Goal: Task Accomplishment & Management: Use online tool/utility

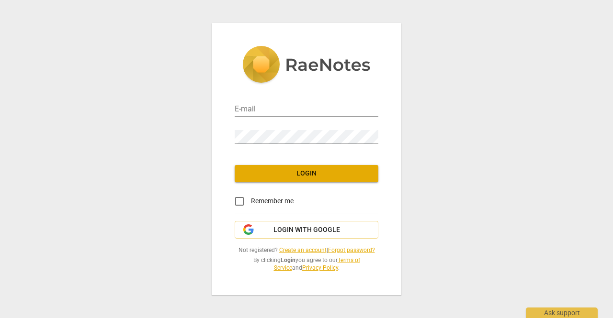
type input "[PERSON_NAME][EMAIL_ADDRESS][PERSON_NAME][DOMAIN_NAME]"
click at [291, 173] on span "Login" at bounding box center [306, 174] width 128 height 10
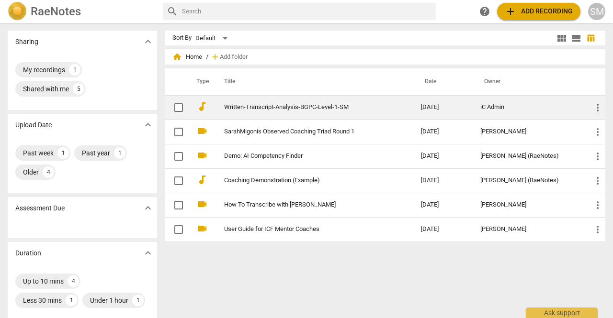
click at [332, 104] on link "Written-Transcript-Analysis-BGPC-Level-1-SM" at bounding box center [305, 107] width 162 height 7
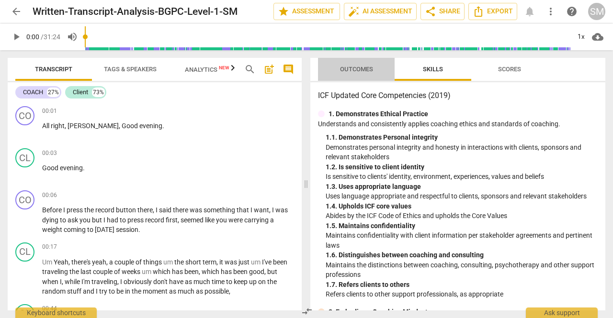
click at [349, 71] on span "Outcomes" at bounding box center [356, 69] width 33 height 7
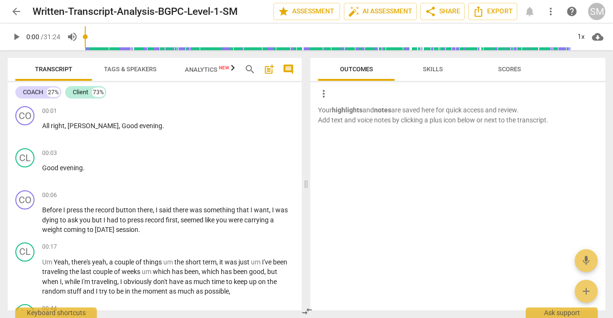
click at [481, 120] on p "Your highlights and notes are saved here for quick access and review. Add text …" at bounding box center [458, 115] width 280 height 20
click at [369, 89] on div "more_vert" at bounding box center [461, 93] width 287 height 15
click at [322, 96] on span "more_vert" at bounding box center [323, 93] width 11 height 11
click at [487, 139] on div at bounding box center [306, 159] width 613 height 318
click at [410, 68] on span "Skills" at bounding box center [433, 69] width 77 height 13
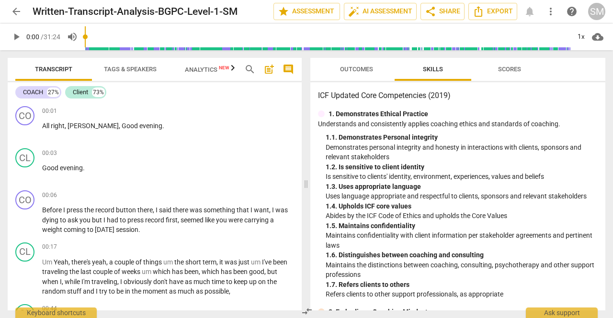
click at [481, 134] on div "1. 1. Demonstrates Personal integrity" at bounding box center [462, 138] width 272 height 10
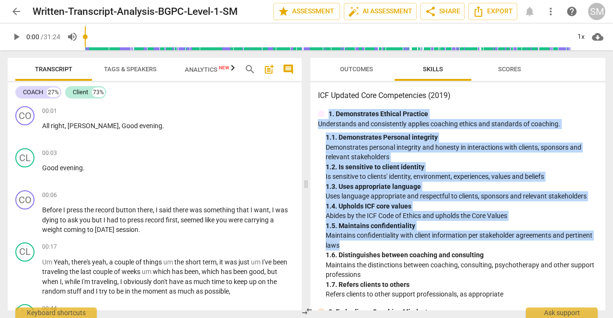
drag, startPoint x: 605, startPoint y: 86, endPoint x: 606, endPoint y: 228, distance: 142.2
click at [609, 233] on div "Outcomes Skills Scores ICF Updated Core Competencies (2019) 1. Demonstrates Eth…" at bounding box center [459, 184] width 306 height 268
click at [538, 215] on p "Abides by the ICF Code of Ethics and upholds the Core Values" at bounding box center [462, 216] width 272 height 10
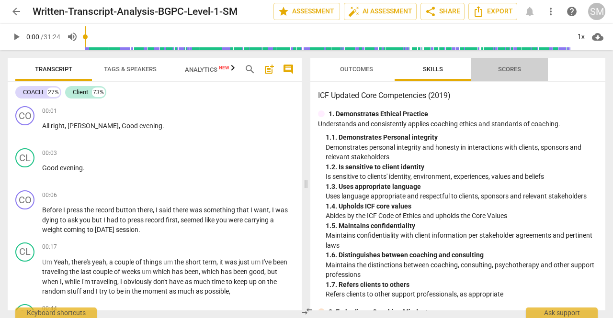
click at [523, 69] on span "Scores" at bounding box center [510, 69] width 46 height 13
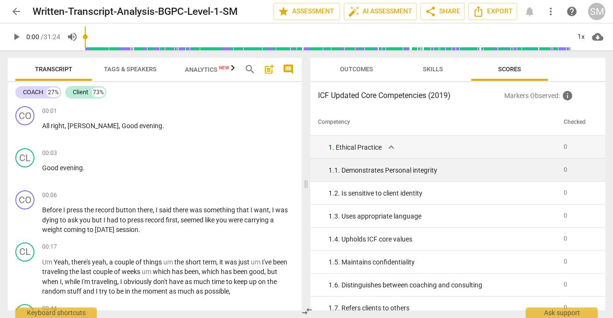
click at [565, 174] on td "0" at bounding box center [578, 170] width 36 height 23
drag, startPoint x: 565, startPoint y: 172, endPoint x: 550, endPoint y: 168, distance: 15.9
click at [565, 172] on td "0" at bounding box center [578, 170] width 36 height 23
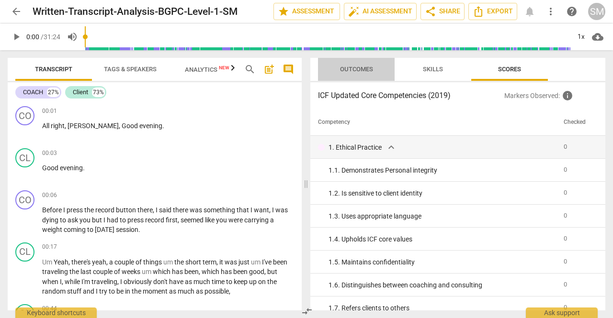
click at [359, 72] on span "Outcomes" at bounding box center [356, 69] width 33 height 7
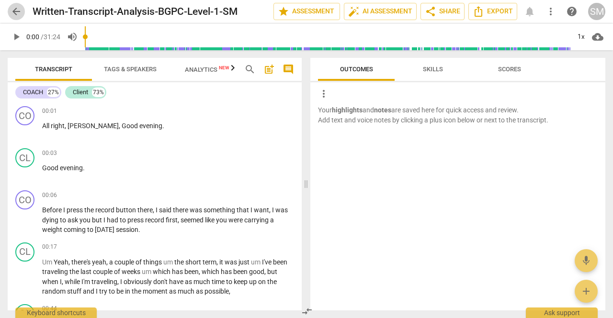
click at [24, 9] on span "arrow_back" at bounding box center [16, 11] width 17 height 11
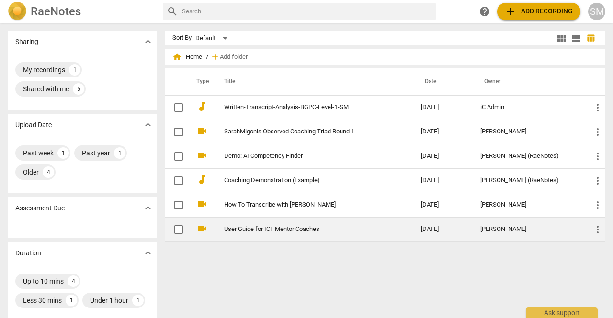
click at [322, 224] on td "User Guide for ICF Mentor Coaches" at bounding box center [313, 229] width 201 height 24
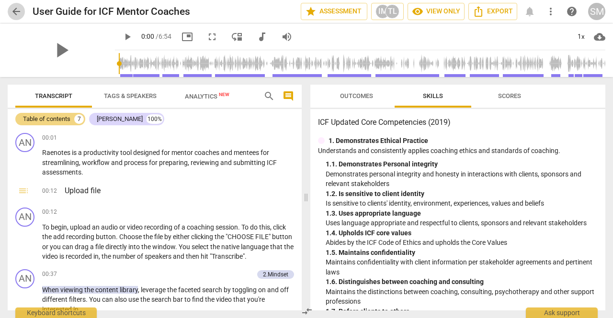
click at [12, 10] on span "arrow_back" at bounding box center [16, 11] width 11 height 11
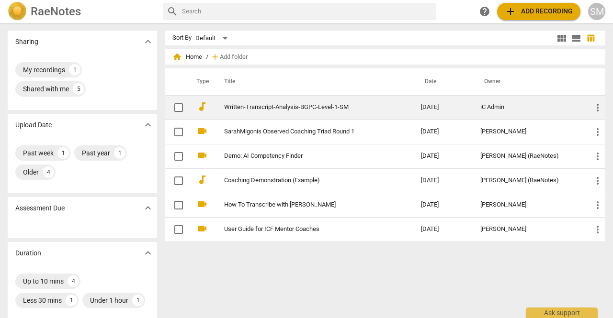
click at [344, 111] on td "Written-Transcript-Analysis-BGPC-Level-1-SM" at bounding box center [313, 107] width 201 height 24
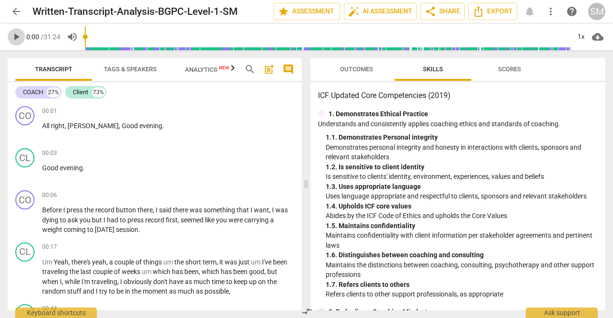
click at [20, 30] on button "play_arrow" at bounding box center [16, 36] width 17 height 17
type input "1"
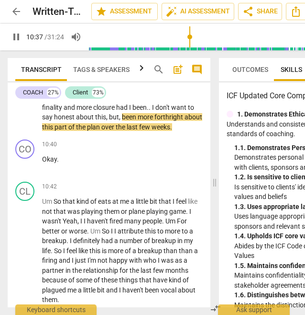
scroll to position [3010, 0]
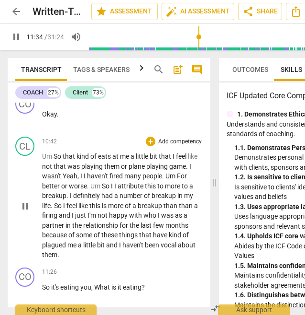
click at [207, 175] on div "CO play_arrow pause 00:01 + Add competency keyboard_arrow_right All right , [PE…" at bounding box center [109, 204] width 203 height 204
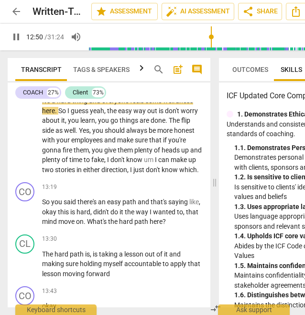
scroll to position [3565, 0]
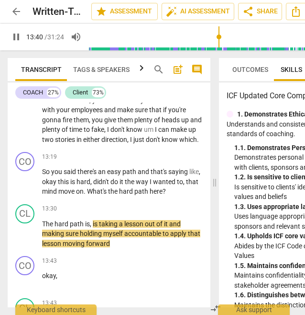
click at [211, 184] on div "Transcript Tags & Speakers Analytics New search post_add comment COACH 27% Clie…" at bounding box center [107, 182] width 215 height 264
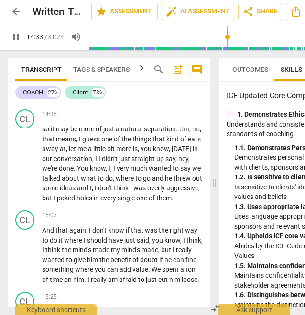
scroll to position [3984, 0]
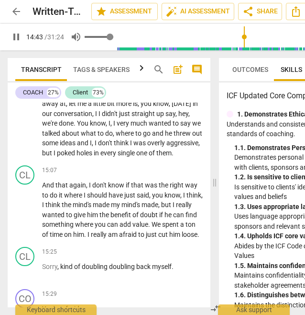
type input "884"
click at [78, 33] on span "volume_up" at bounding box center [75, 36] width 11 height 11
type input "0"
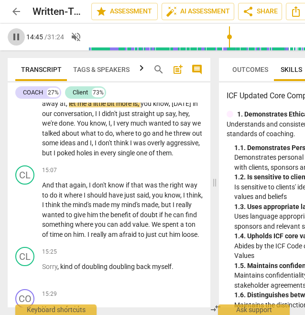
click at [19, 40] on span "pause" at bounding box center [16, 36] width 11 height 11
click at [22, 38] on span "play_arrow" at bounding box center [16, 36] width 11 height 11
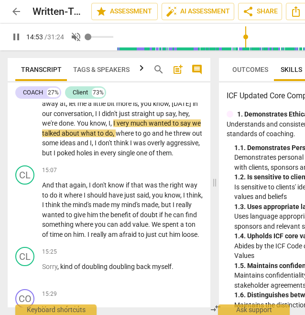
type input "894"
click at [82, 41] on span "volume_off" at bounding box center [75, 36] width 11 height 11
type input "1"
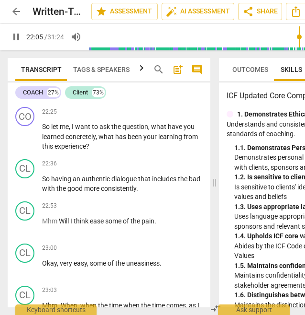
scroll to position [6485, 0]
click at [119, 193] on div "22:36 + Add competency keyboard_arrow_right So having an authentic dialogue tha…" at bounding box center [122, 176] width 161 height 34
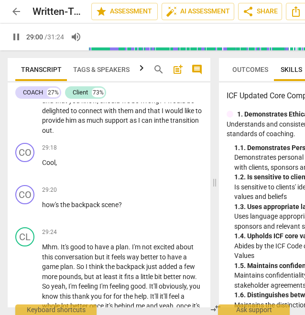
scroll to position [8477, 0]
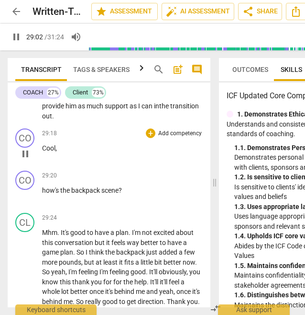
drag, startPoint x: 210, startPoint y: 286, endPoint x: 178, endPoint y: 241, distance: 55.0
click at [178, 138] on div "+ Add competency" at bounding box center [174, 133] width 57 height 10
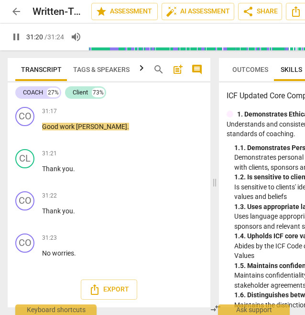
scroll to position [9256, 0]
type input "1884"
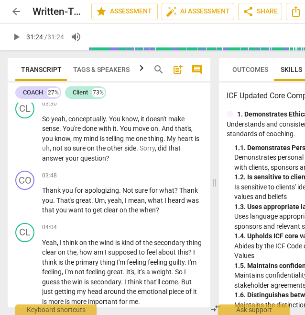
scroll to position [914, 0]
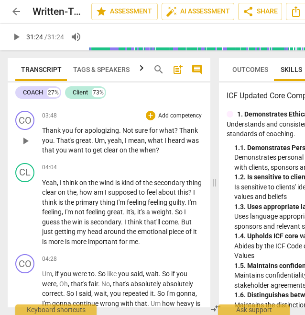
drag, startPoint x: 210, startPoint y: 105, endPoint x: 197, endPoint y: 128, distance: 25.7
click at [197, 128] on div "CO play_arrow pause 03:48 + Add competency keyboard_arrow_right Thank you for a…" at bounding box center [109, 133] width 203 height 52
click at [211, 124] on div "Transcript Tags & Speakers Analytics New search post_add comment COACH 27% Clie…" at bounding box center [107, 182] width 215 height 264
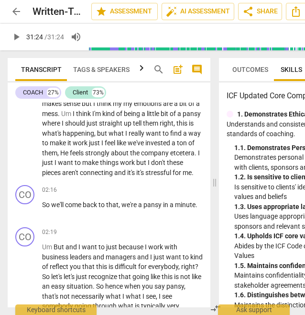
scroll to position [389, 0]
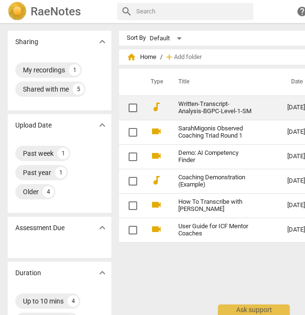
click at [220, 103] on link "Written-Transcript-Analysis-BGPC-Level-1-SM" at bounding box center [216, 108] width 75 height 14
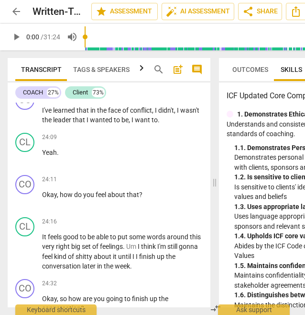
scroll to position [9256, 0]
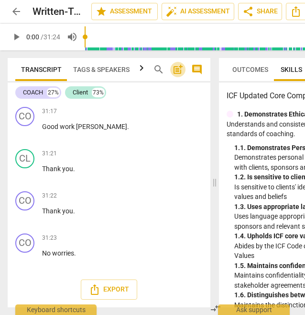
click at [179, 68] on span "post_add" at bounding box center [177, 69] width 11 height 11
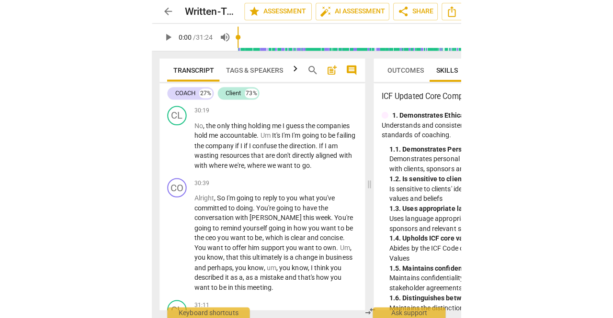
scroll to position [9295, 0]
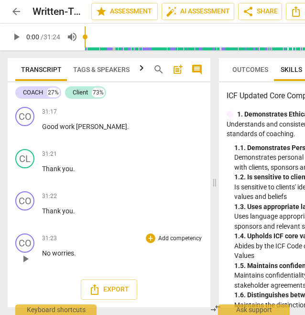
click at [46, 272] on div "CO play_arrow pause 31:23 + Add competency keyboard_arrow_right No worries ." at bounding box center [109, 250] width 203 height 42
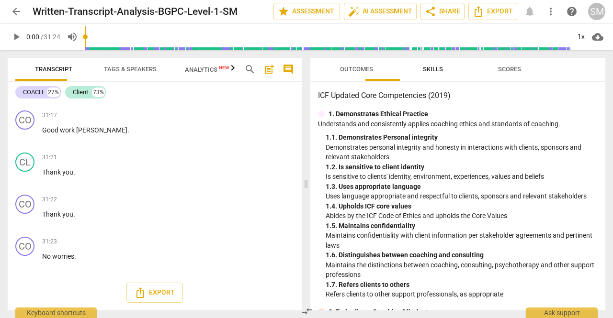
scroll to position [7838, 0]
click at [266, 68] on span "post_add" at bounding box center [268, 69] width 11 height 11
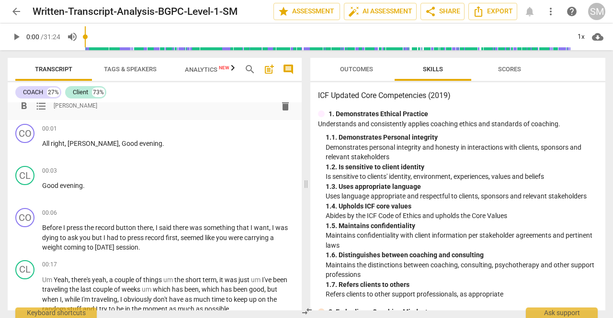
scroll to position [0, 0]
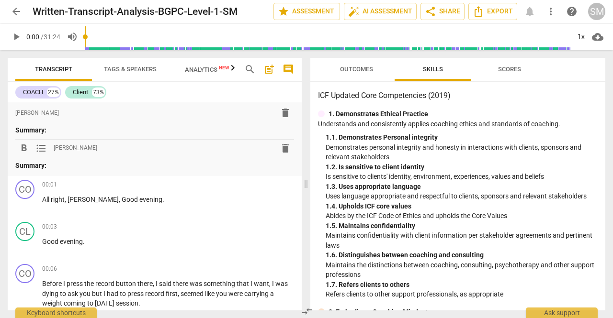
click at [280, 147] on span "delete" at bounding box center [285, 148] width 11 height 11
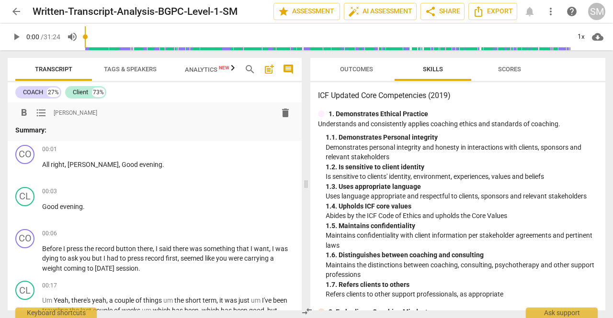
click at [85, 131] on p "Summary:" at bounding box center [154, 130] width 279 height 10
click at [285, 114] on span "delete" at bounding box center [285, 112] width 11 height 11
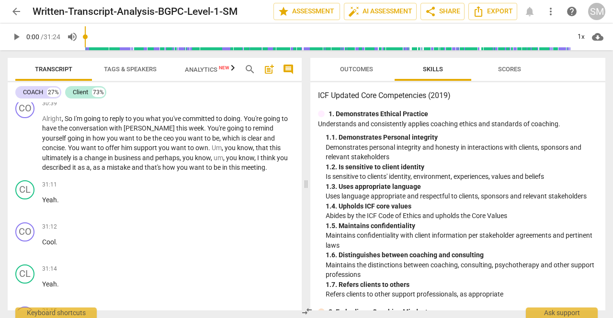
scroll to position [7800, 0]
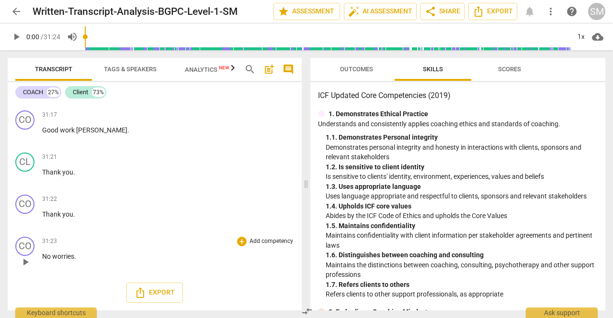
click at [23, 263] on span "play_arrow" at bounding box center [25, 262] width 11 height 11
type input "1884"
click at [273, 67] on span "post_add" at bounding box center [268, 69] width 11 height 11
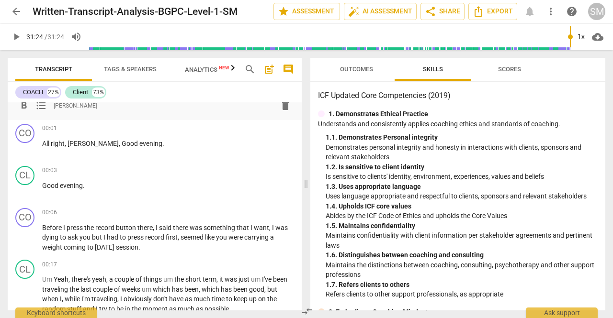
scroll to position [0, 0]
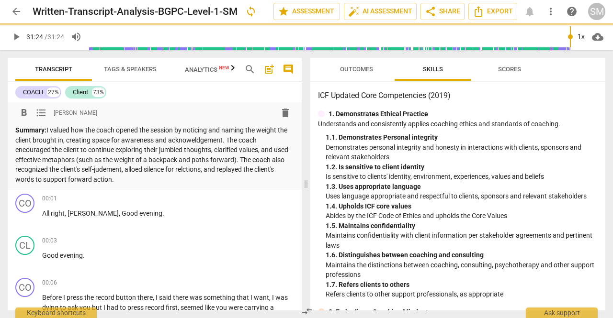
click at [119, 169] on p "Summary: I valued how the coach opened the session by noticing and naming the w…" at bounding box center [154, 154] width 279 height 59
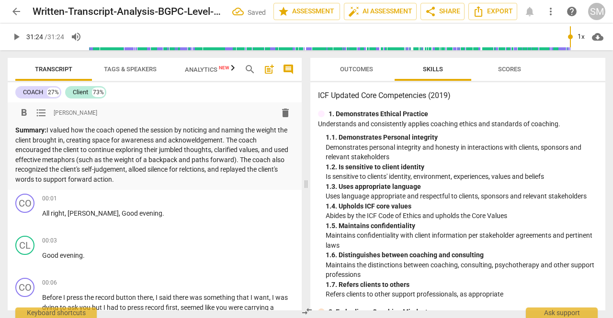
click at [157, 170] on p "Summary: I valued how the coach opened the session by noticing and naming the w…" at bounding box center [154, 154] width 279 height 59
click at [209, 169] on p "Summary: I valued how the coach opened the session by noticing and naming the w…" at bounding box center [154, 154] width 279 height 59
click at [213, 165] on p "Summary: I valued how the coach opened the session by noticing and naming the w…" at bounding box center [154, 154] width 279 height 59
click at [141, 178] on p "Summary: I valued how the coach opened the session by noticing and naming the w…" at bounding box center [154, 154] width 279 height 59
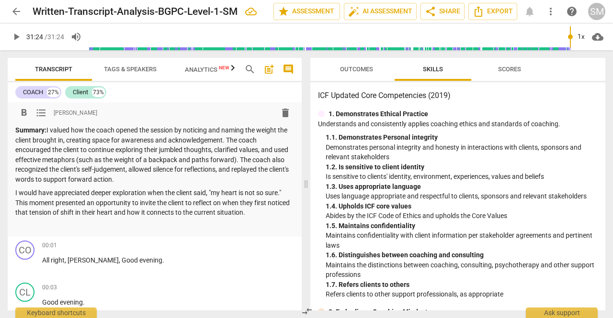
click at [226, 223] on p at bounding box center [154, 227] width 279 height 10
click at [139, 258] on span "evening" at bounding box center [150, 261] width 23 height 8
click at [42, 106] on button "format_list_bulleted" at bounding box center [41, 112] width 17 height 17
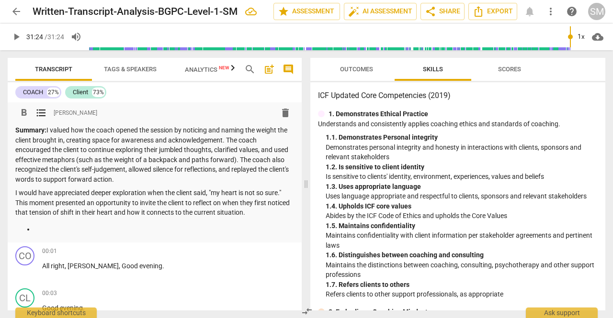
click at [42, 106] on button "format_list_bulleted" at bounding box center [41, 112] width 17 height 17
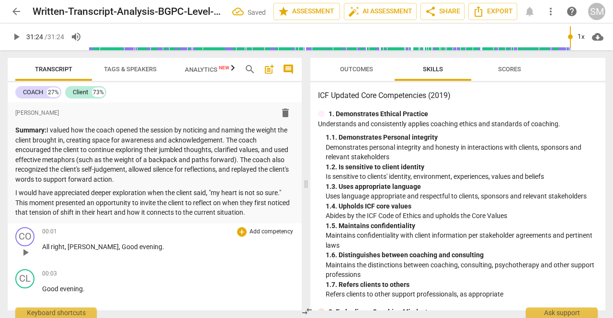
click at [169, 240] on div "00:01 + Add competency keyboard_arrow_right All right , [PERSON_NAME] , Good ev…" at bounding box center [168, 244] width 252 height 34
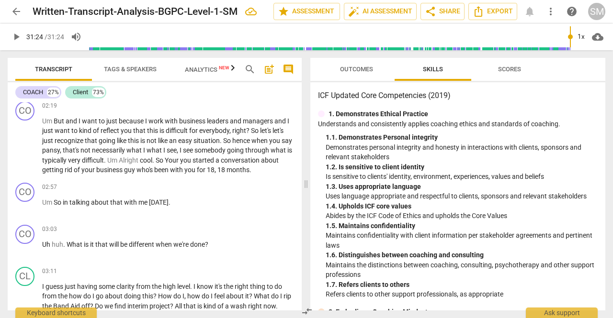
scroll to position [616, 0]
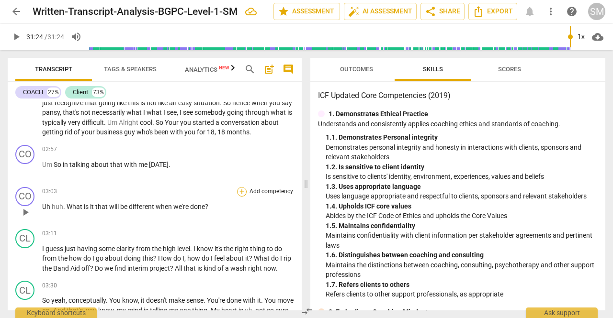
click at [241, 192] on div "+" at bounding box center [242, 192] width 10 height 10
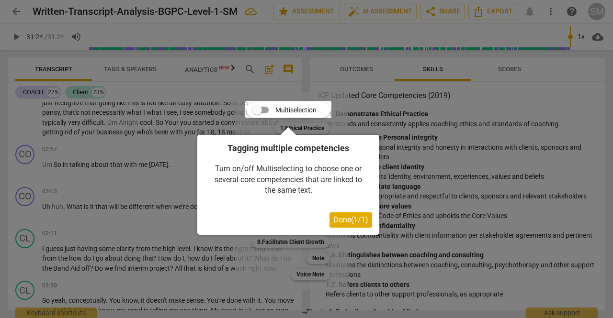
click at [340, 217] on span "Done ( 1 / 1 )" at bounding box center [350, 219] width 35 height 9
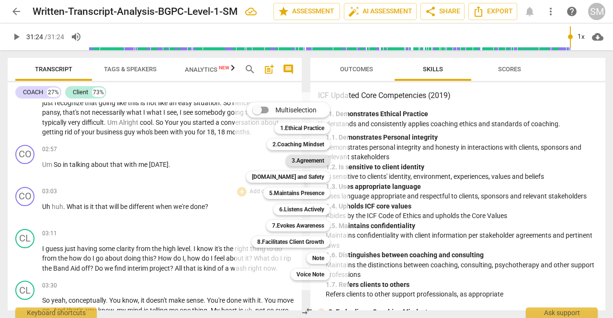
click at [306, 157] on b "3.Agreement" at bounding box center [308, 160] width 33 height 11
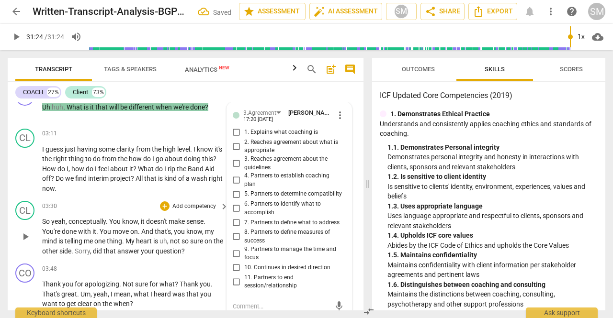
scroll to position [839, 0]
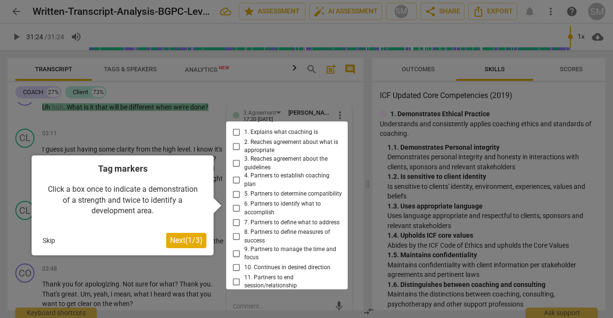
click at [236, 231] on div at bounding box center [287, 206] width 122 height 168
click at [234, 232] on div at bounding box center [287, 206] width 122 height 168
click at [238, 226] on div at bounding box center [287, 206] width 122 height 168
click at [232, 232] on div at bounding box center [287, 206] width 122 height 168
click at [50, 243] on button "Skip" at bounding box center [49, 241] width 20 height 14
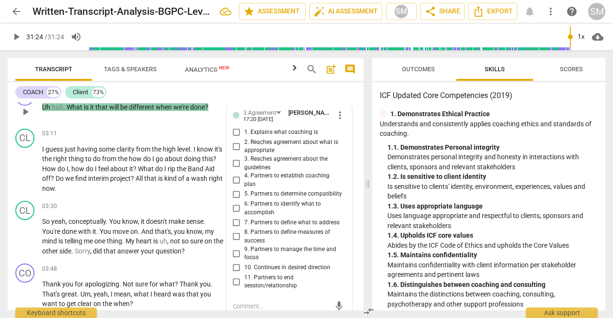
click at [235, 231] on input "8. Partners to define measures of success" at bounding box center [236, 236] width 15 height 11
checkbox input "true"
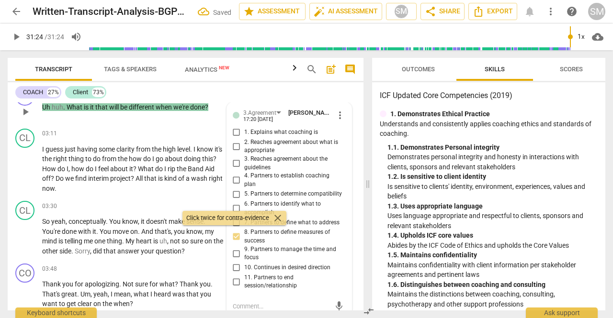
click at [262, 302] on textarea at bounding box center [282, 306] width 98 height 9
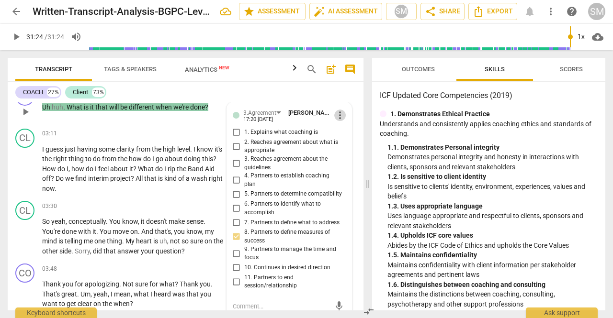
click at [337, 118] on span "more_vert" at bounding box center [339, 115] width 11 height 11
click at [313, 89] on div at bounding box center [306, 159] width 613 height 318
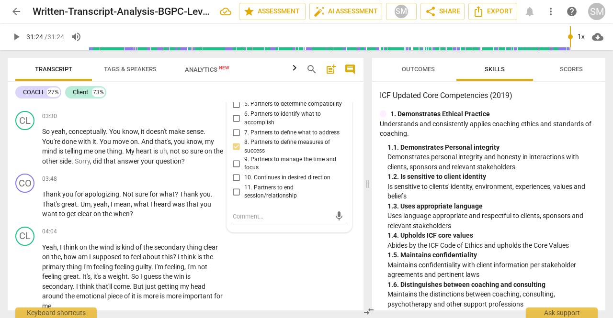
scroll to position [815, 0]
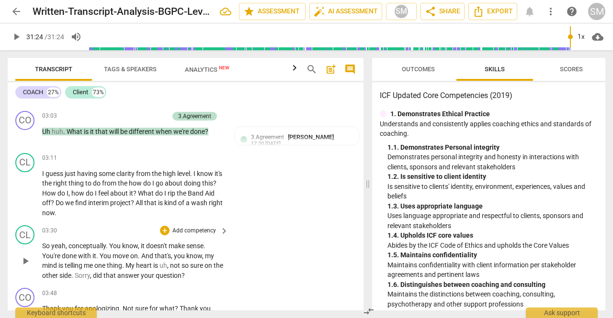
click at [109, 229] on div "03:30 + Add competency keyboard_arrow_right" at bounding box center [135, 231] width 187 height 11
click at [363, 124] on div "Transcript Tags & Speakers Analytics New search post_add comment COACH 27% Clie…" at bounding box center [183, 184] width 367 height 268
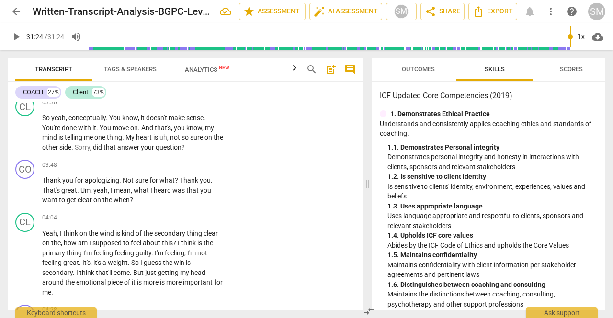
scroll to position [1000, 0]
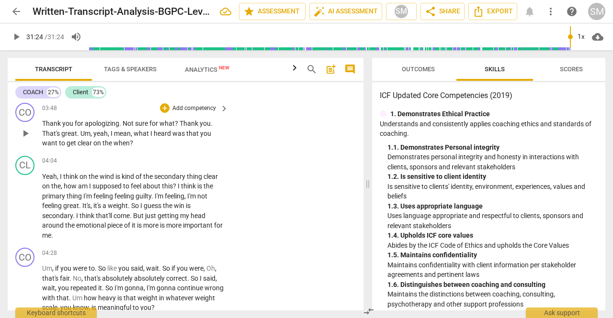
click at [200, 107] on p "Add competency" at bounding box center [193, 108] width 45 height 9
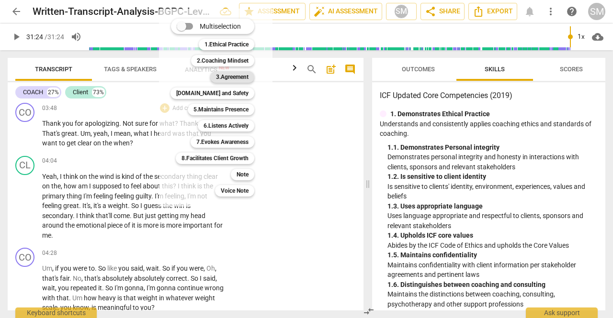
click at [230, 79] on b "3.Agreement" at bounding box center [232, 76] width 33 height 11
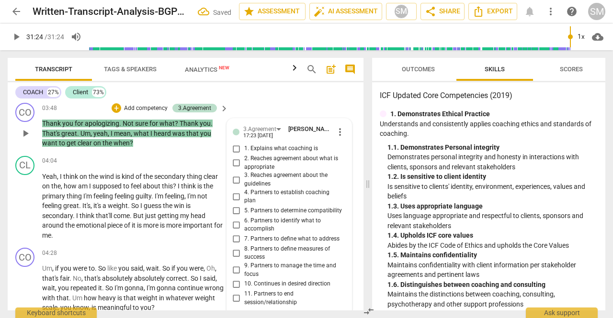
scroll to position [1111, 0]
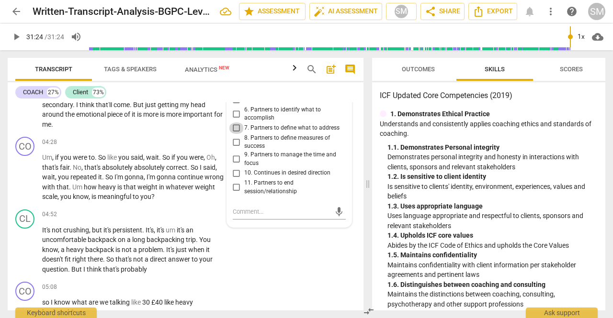
click at [236, 123] on input "7. Partners to define what to address" at bounding box center [236, 128] width 15 height 11
checkbox input "true"
click at [248, 207] on textarea at bounding box center [282, 211] width 98 height 9
click at [312, 280] on div "CO play_arrow pause 05:08 + Add competency keyboard_arrow_right so I know what …" at bounding box center [186, 299] width 356 height 43
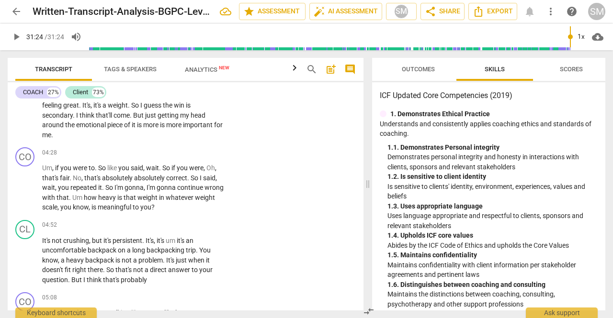
scroll to position [972, 0]
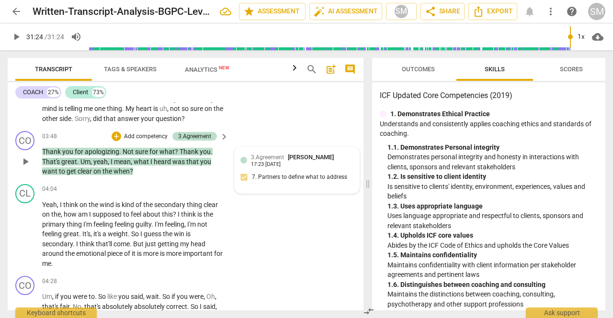
click at [298, 158] on span "[PERSON_NAME]" at bounding box center [311, 157] width 46 height 7
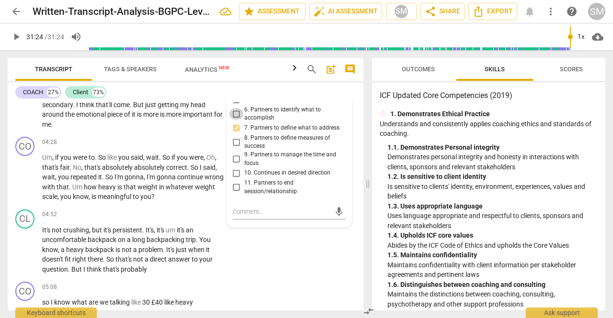
click at [237, 110] on input "6. Partners to identify what to accomplish" at bounding box center [236, 113] width 15 height 11
checkbox input "true"
click at [237, 124] on input "7. Partners to define what to address" at bounding box center [236, 128] width 15 height 11
click at [235, 123] on input "7. Partners to define what to address" at bounding box center [236, 128] width 15 height 11
checkbox input "false"
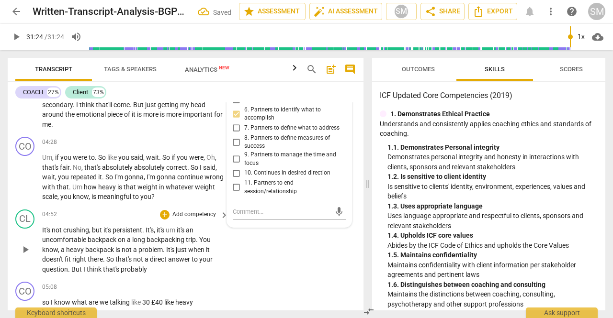
click at [271, 257] on div "CL play_arrow pause 04:52 + Add competency keyboard_arrow_right It's not crushi…" at bounding box center [186, 242] width 356 height 73
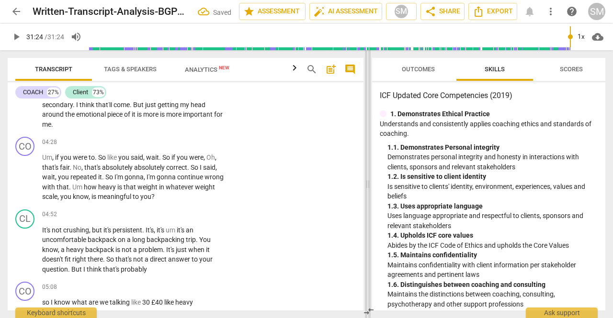
click at [365, 124] on div "Transcript Tags & Speakers Analytics New search post_add comment COACH 27% Clie…" at bounding box center [306, 184] width 613 height 268
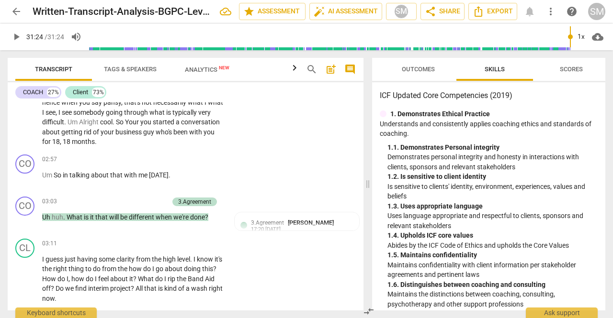
scroll to position [700, 0]
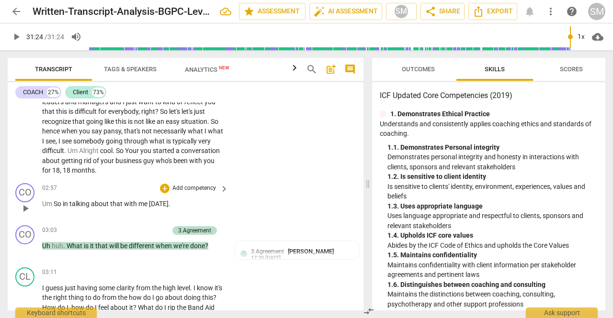
drag, startPoint x: 362, startPoint y: 123, endPoint x: 103, endPoint y: 207, distance: 272.4
click at [103, 207] on p "Um So in talking about that with me [DATE] ." at bounding box center [132, 204] width 181 height 10
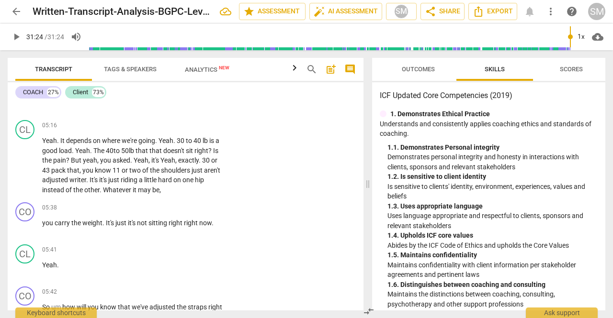
scroll to position [1429, 0]
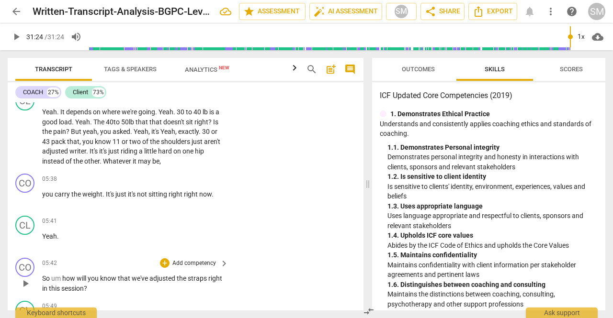
click at [205, 263] on p "Add competency" at bounding box center [193, 264] width 45 height 9
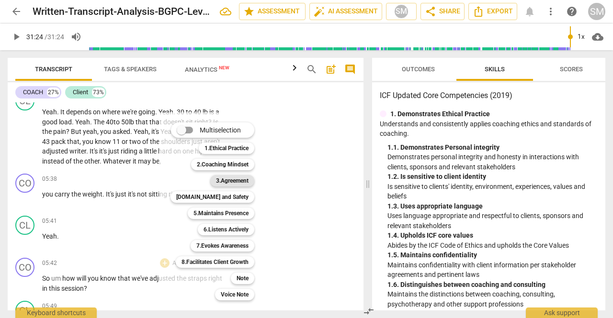
click at [224, 185] on b "3.Agreement" at bounding box center [232, 180] width 33 height 11
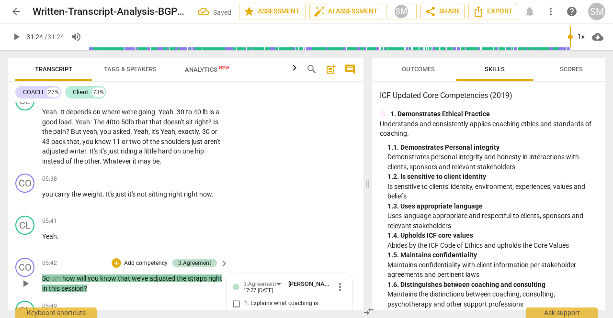
scroll to position [1695, 0]
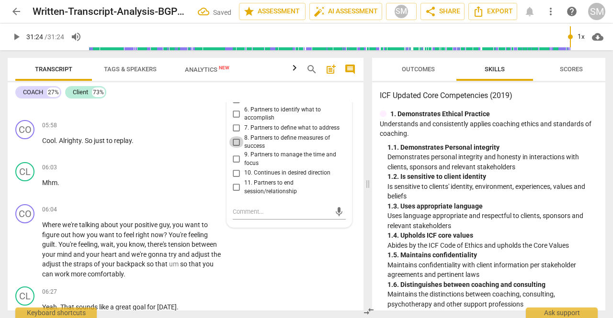
click at [235, 136] on input "8. Partners to define measures of success" at bounding box center [236, 141] width 15 height 11
checkbox input "true"
click at [315, 284] on div "CL play_arrow pause 06:27 + Add competency keyboard_arrow_right Yeah . That sou…" at bounding box center [186, 304] width 356 height 42
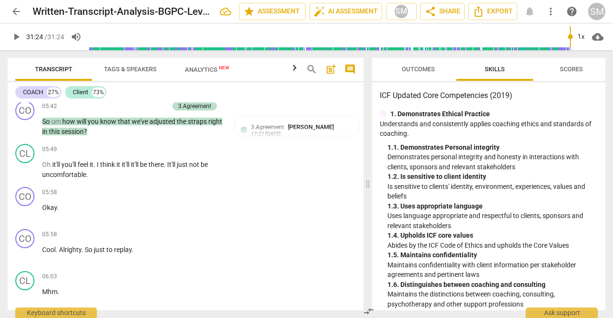
scroll to position [1529, 0]
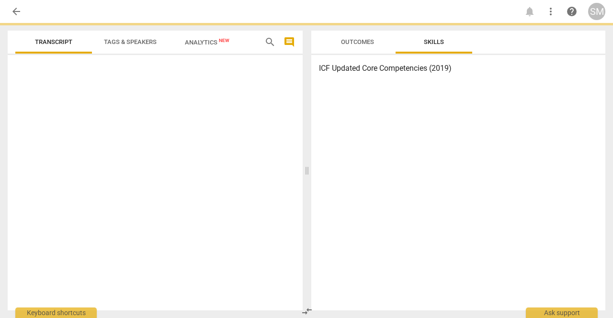
click at [362, 138] on div "ICF Updated Core Competencies (2019)" at bounding box center [458, 183] width 294 height 256
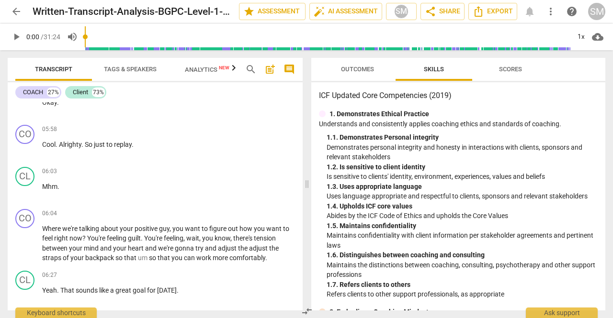
scroll to position [1521, 0]
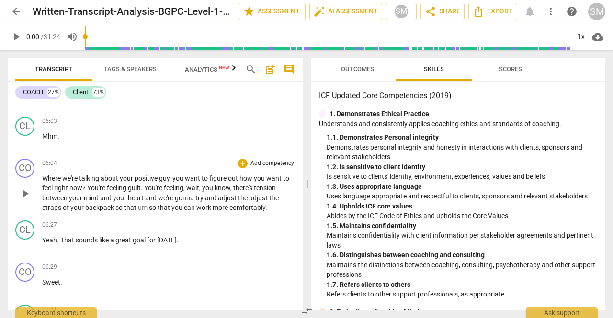
click at [278, 164] on p "Add competency" at bounding box center [271, 163] width 45 height 9
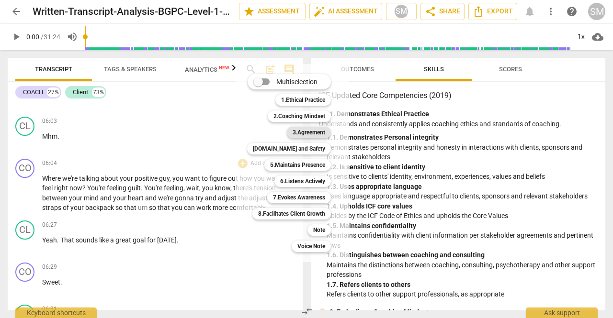
click at [299, 133] on b "3.Agreement" at bounding box center [309, 132] width 33 height 11
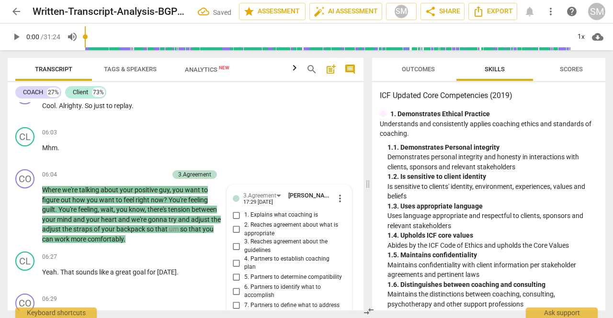
scroll to position [1743, 0]
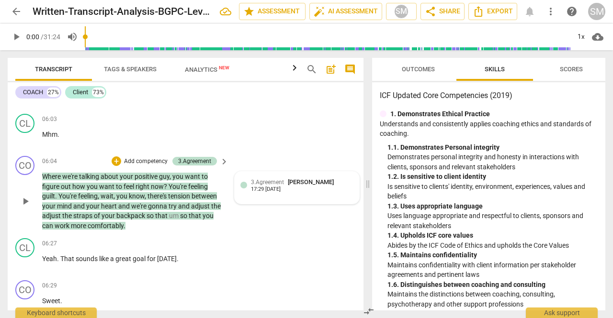
click at [304, 194] on div "3.Agreement Sarah Migonis 17:29 08-18-2025" at bounding box center [296, 188] width 113 height 21
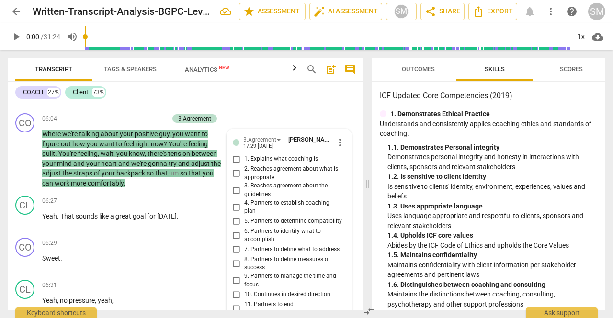
scroll to position [1757, 0]
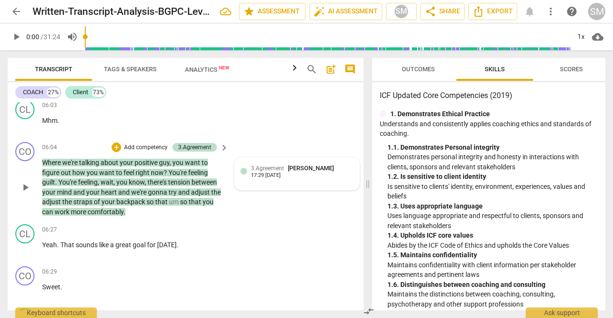
click at [337, 171] on div "3.Agreement Sarah Migonis 17:29 08-18-2025" at bounding box center [302, 171] width 102 height 15
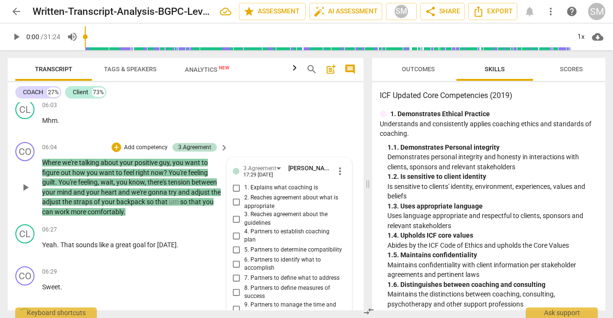
scroll to position [1908, 0]
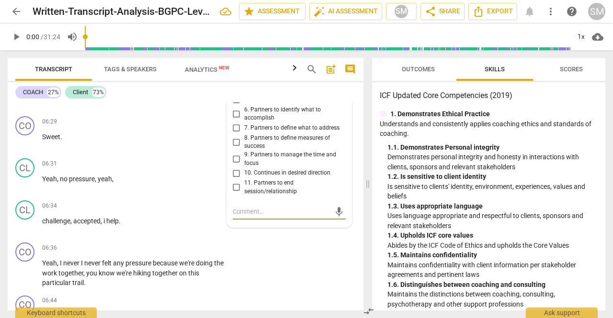
click at [234, 108] on input "6. Partners to identify what to accomplish" at bounding box center [236, 113] width 15 height 11
checkbox input "true"
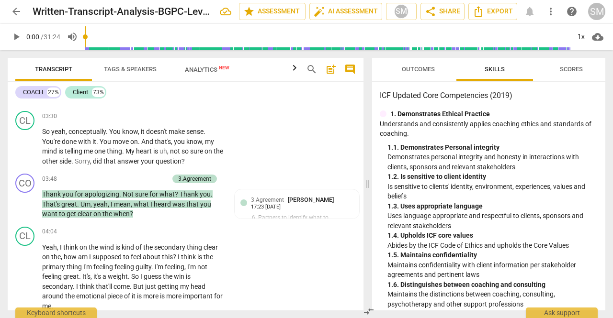
scroll to position [986, 0]
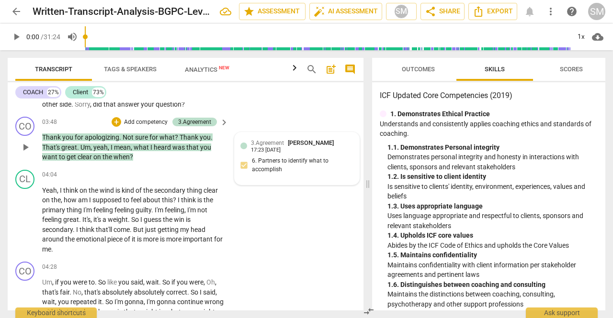
click at [315, 149] on div "3.Agreement Sarah Migonis 17:23 08-18-2025" at bounding box center [302, 145] width 102 height 15
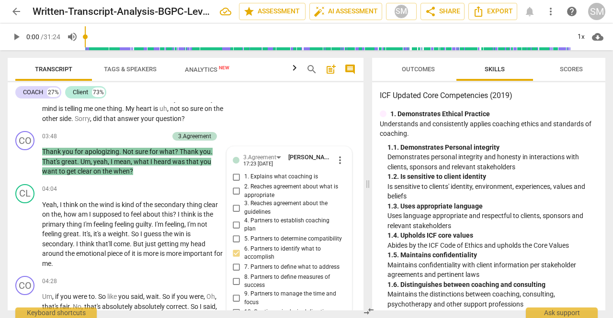
scroll to position [972, 0]
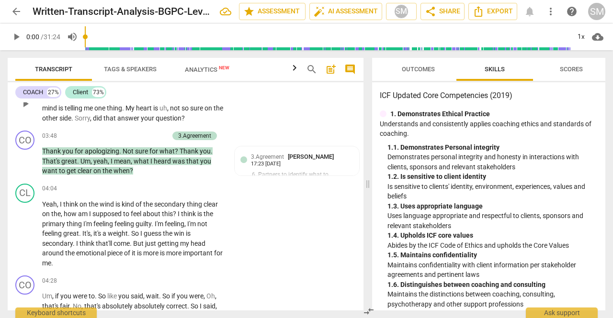
click at [285, 119] on div "CL play_arrow pause 03:30 + Add competency keyboard_arrow_right So yeah , conce…" at bounding box center [186, 95] width 356 height 63
click at [363, 129] on div "Transcript Tags & Speakers Analytics New search post_add comment COACH 27% Clie…" at bounding box center [183, 184] width 367 height 268
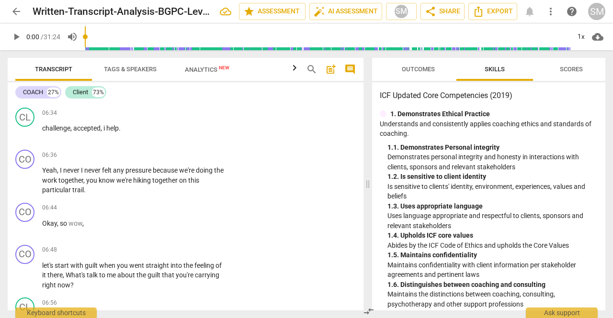
scroll to position [2015, 0]
